Goal: Check status: Check status

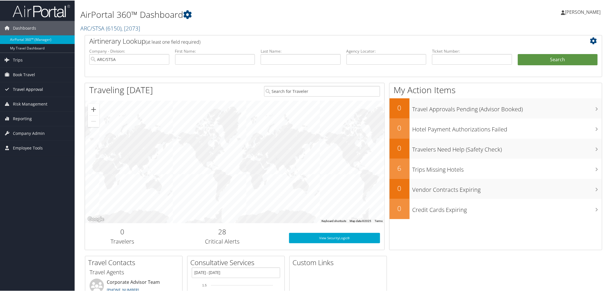
click at [30, 90] on span "Travel Approval" at bounding box center [28, 89] width 30 height 14
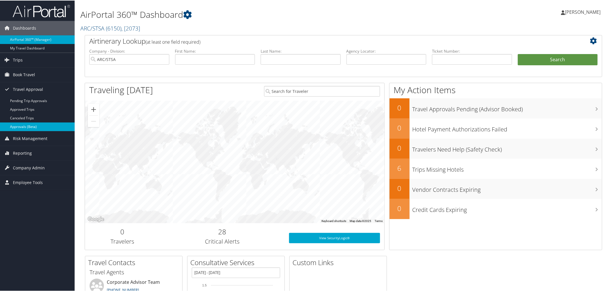
click at [34, 125] on link "Approvals (Beta)" at bounding box center [37, 126] width 75 height 9
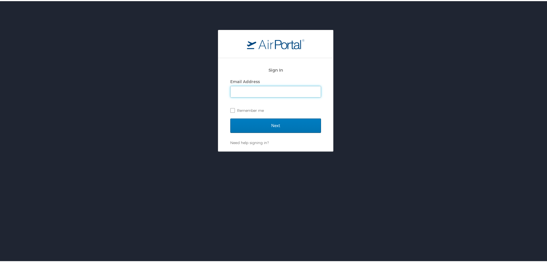
type input "kari.allen@arcstsa.org"
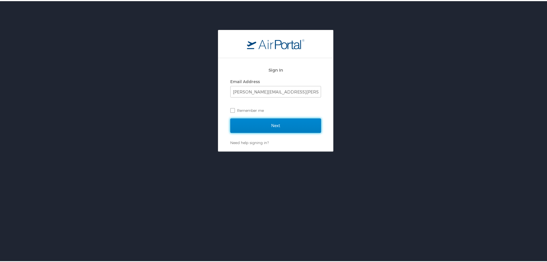
click at [242, 124] on input "Next" at bounding box center [275, 124] width 91 height 14
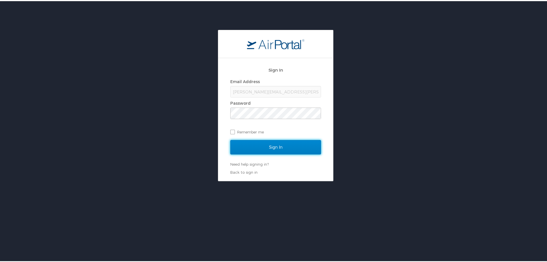
click at [271, 145] on input "Sign In" at bounding box center [275, 146] width 91 height 14
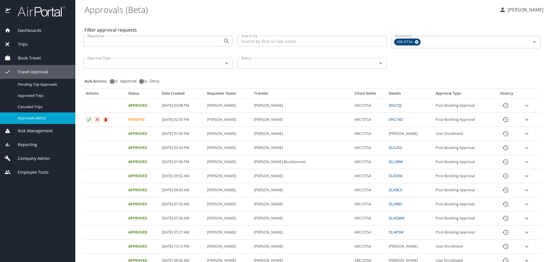
click at [23, 41] on span "Trips" at bounding box center [19, 44] width 17 height 6
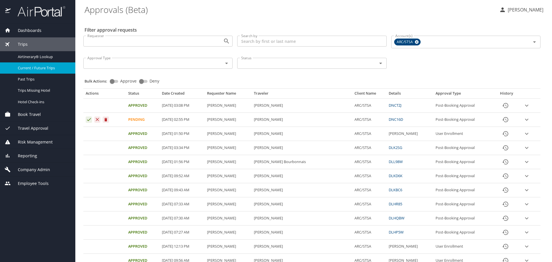
click at [43, 64] on link "Current / Future Trips" at bounding box center [37, 67] width 75 height 11
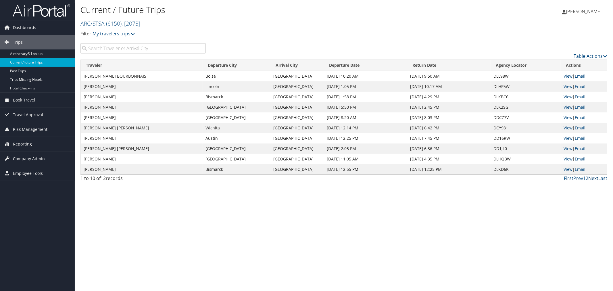
click at [593, 177] on link "Next" at bounding box center [593, 178] width 10 height 6
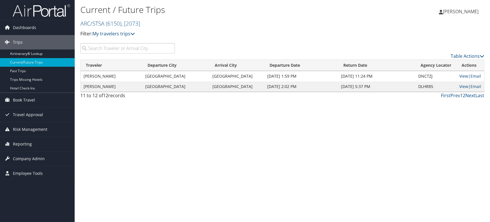
drag, startPoint x: 92, startPoint y: 0, endPoint x: 257, endPoint y: 123, distance: 206.3
click at [257, 125] on div "Current / Future Trips ARC/STSA ( 6150 ) , [ 2073 ] ARC/STSA, [2073] Filter: My…" at bounding box center [283, 111] width 416 height 222
